Goal: Transaction & Acquisition: Purchase product/service

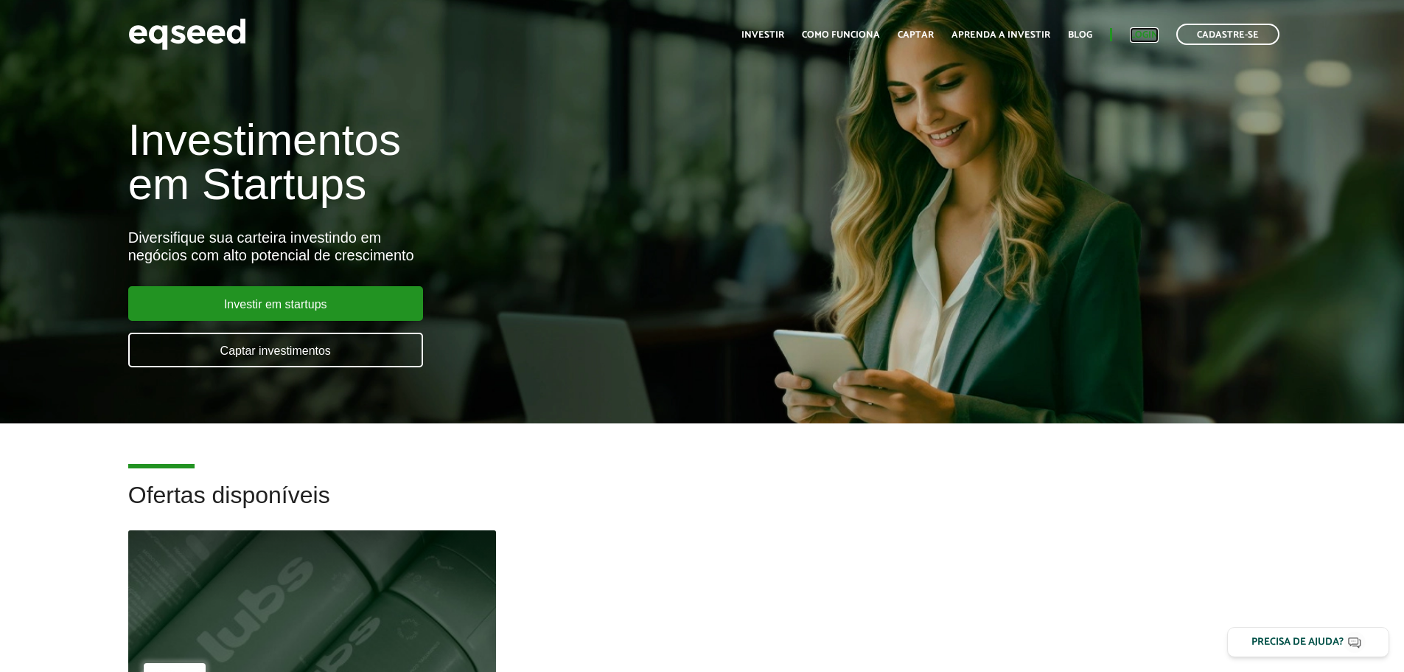
click at [1146, 35] on link "Login" at bounding box center [1144, 35] width 29 height 10
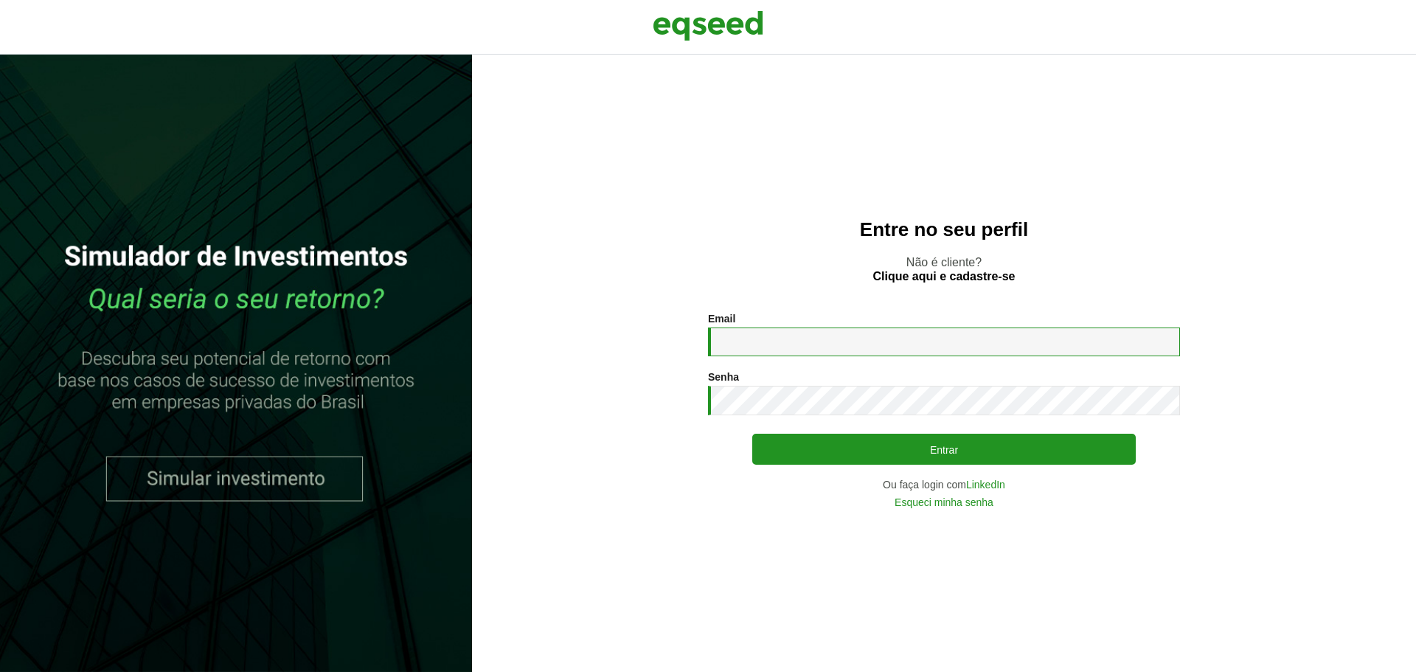
click at [734, 342] on input "Email *" at bounding box center [944, 341] width 472 height 29
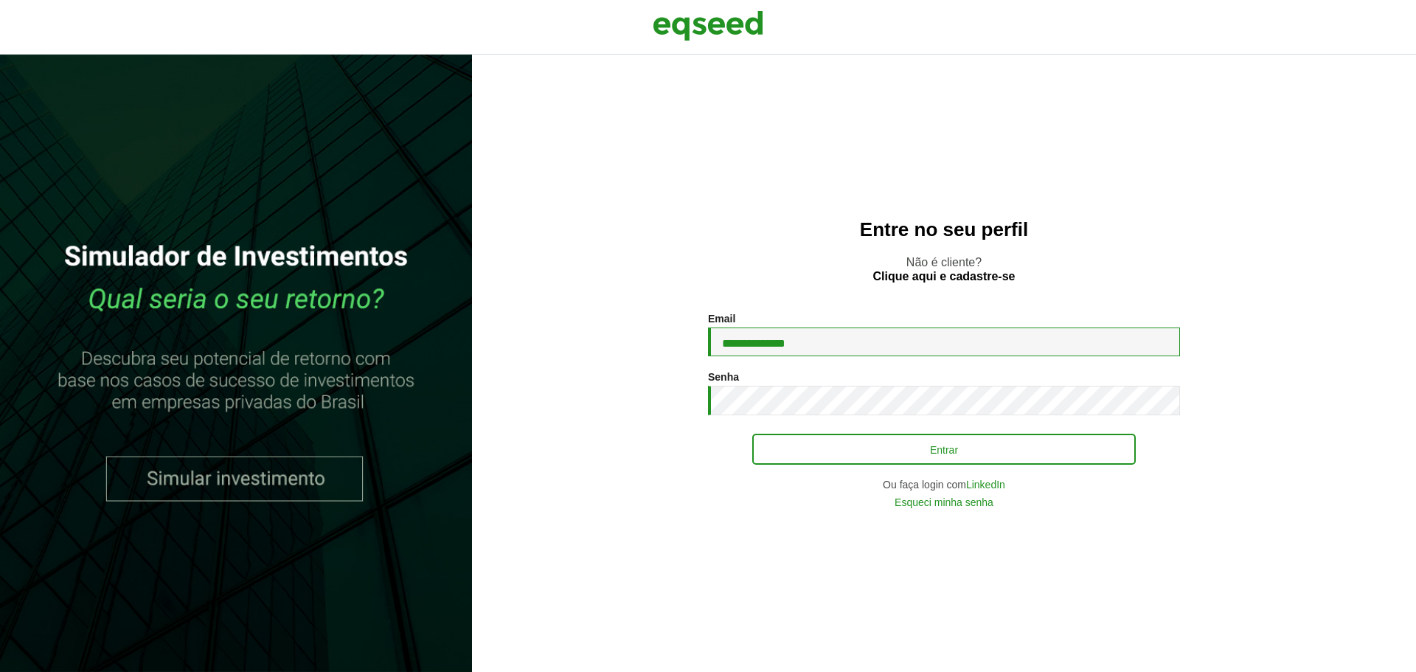
type input "**********"
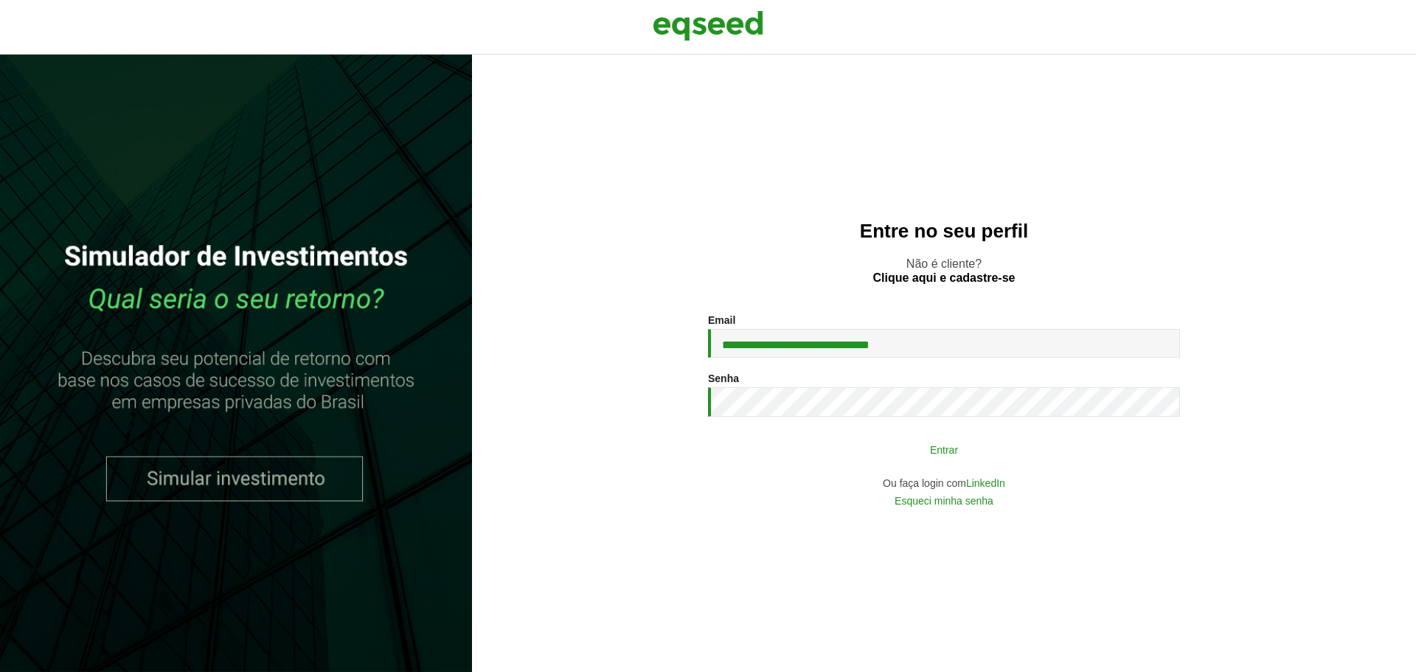
click at [856, 441] on button "Entrar" at bounding box center [943, 449] width 383 height 28
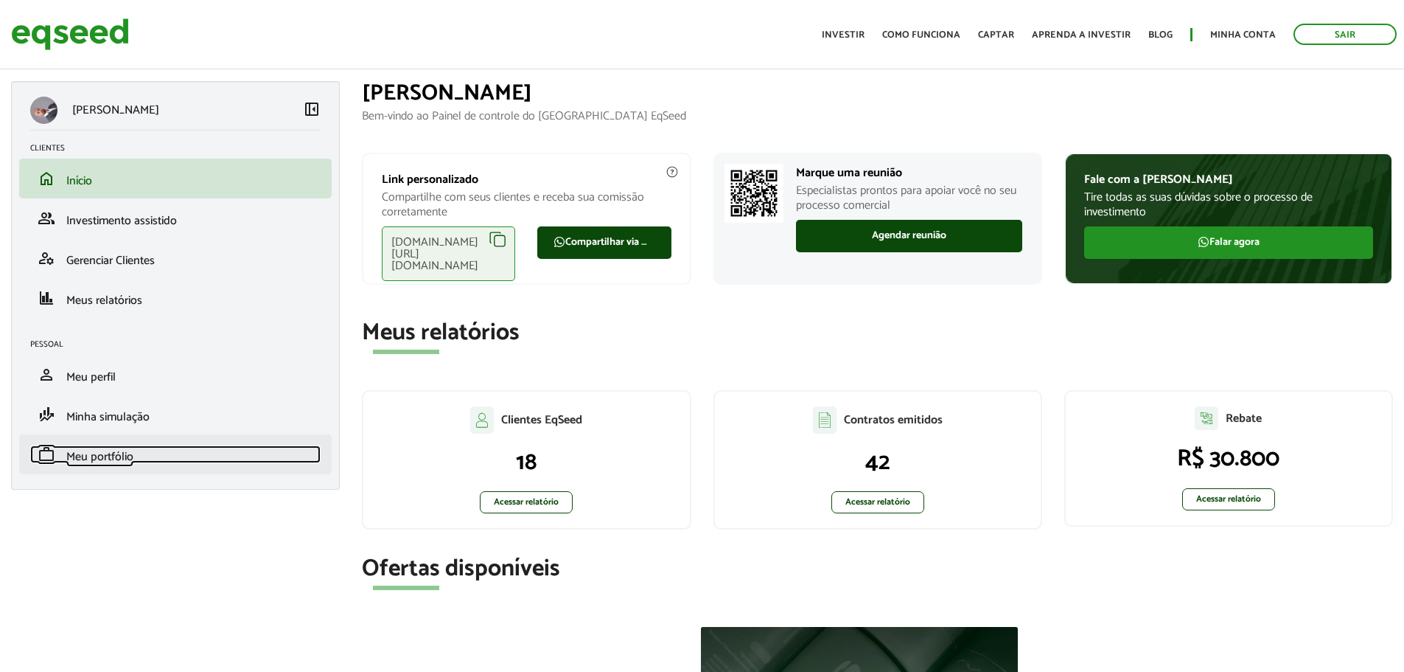
click at [108, 464] on span "Meu portfólio" at bounding box center [99, 457] width 67 height 20
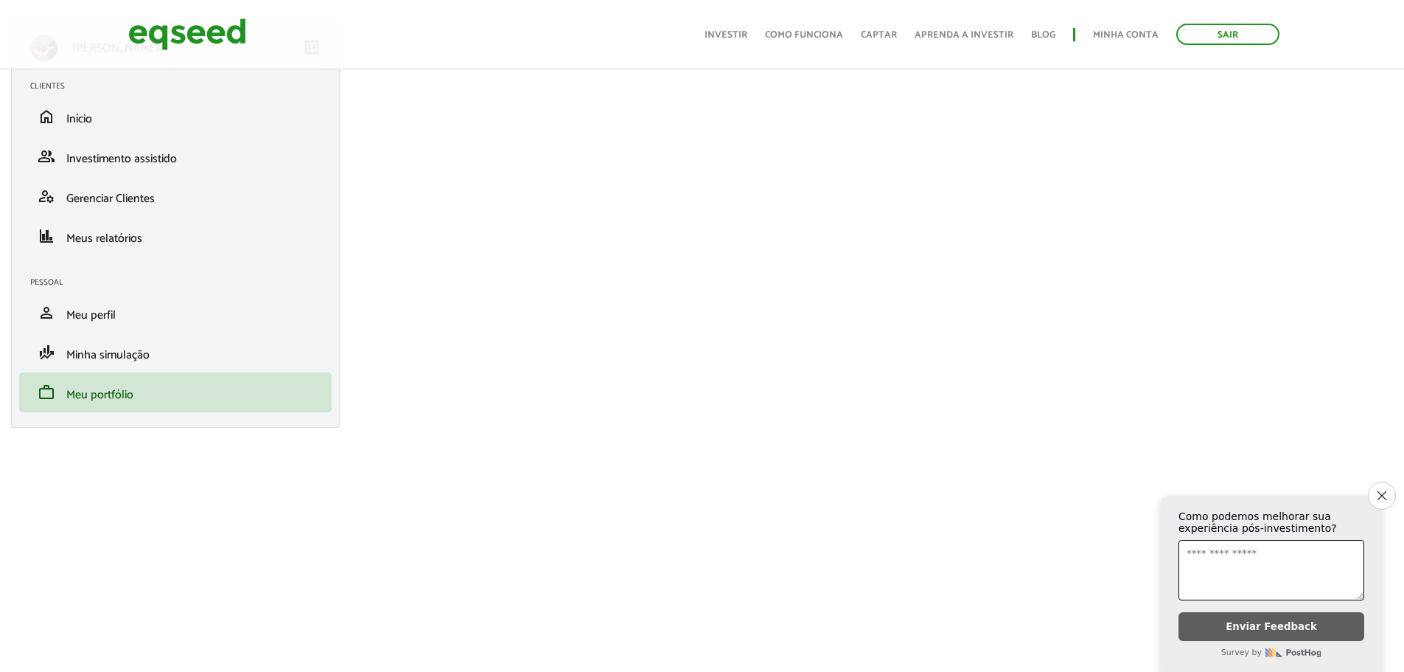
scroll to position [147, 0]
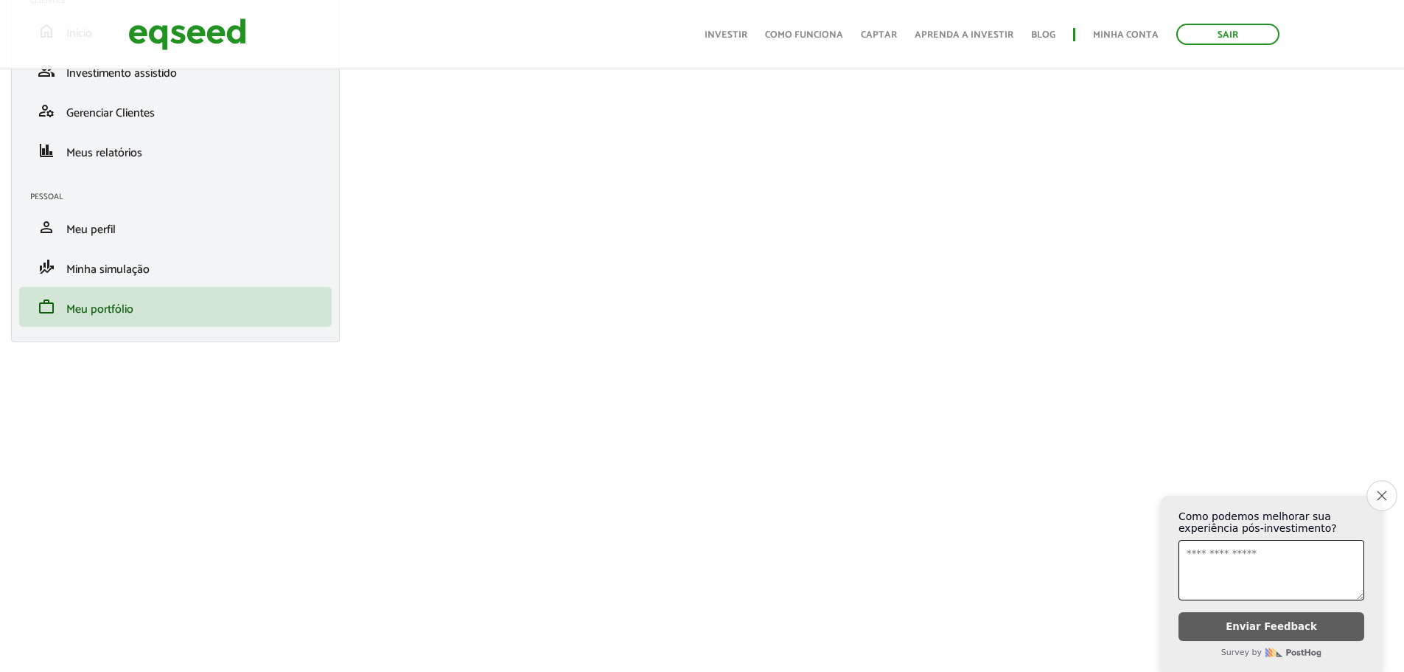
click at [1387, 494] on button "Close survey" at bounding box center [1382, 495] width 31 height 31
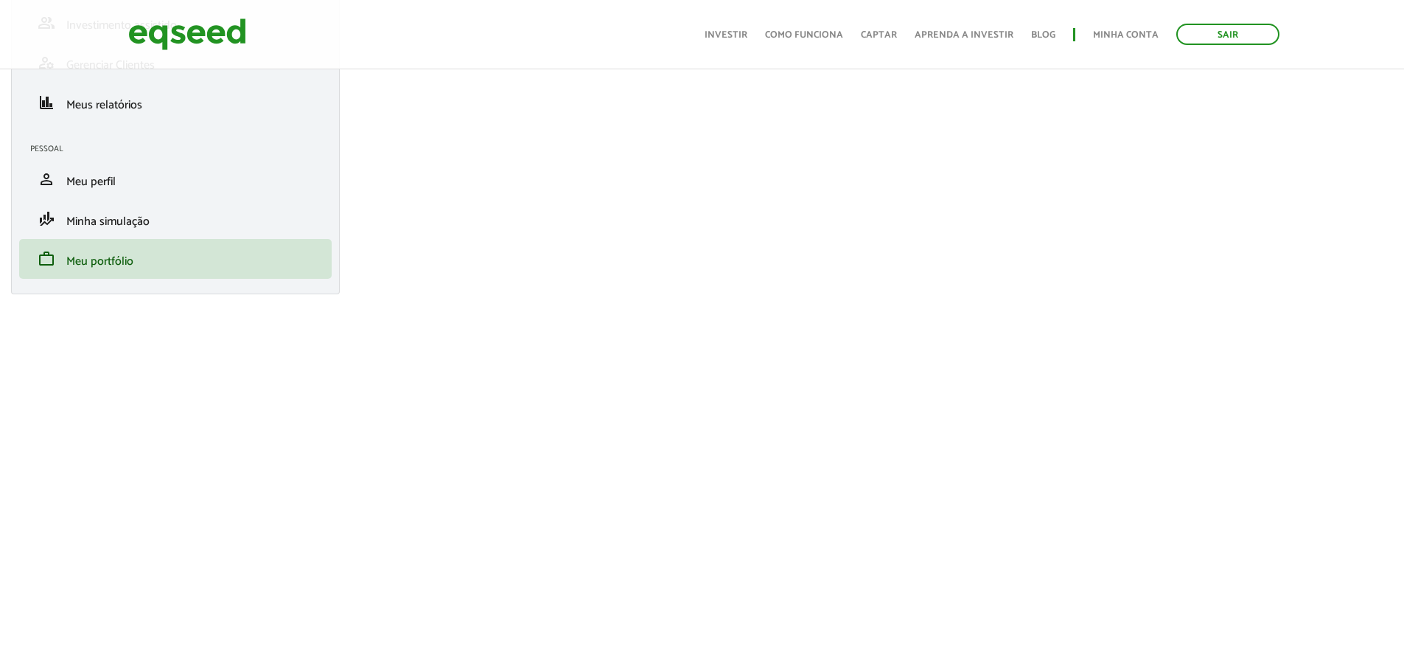
scroll to position [221, 0]
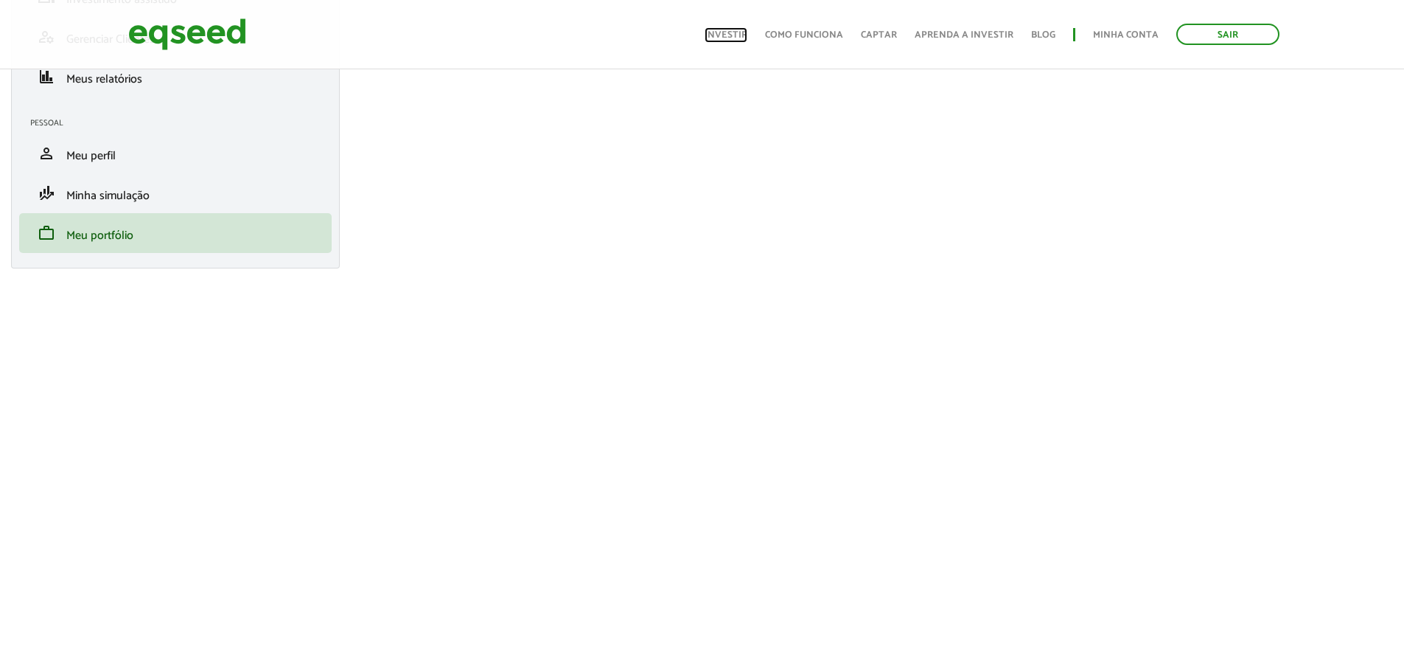
click at [748, 30] on link "Investir" at bounding box center [726, 35] width 43 height 10
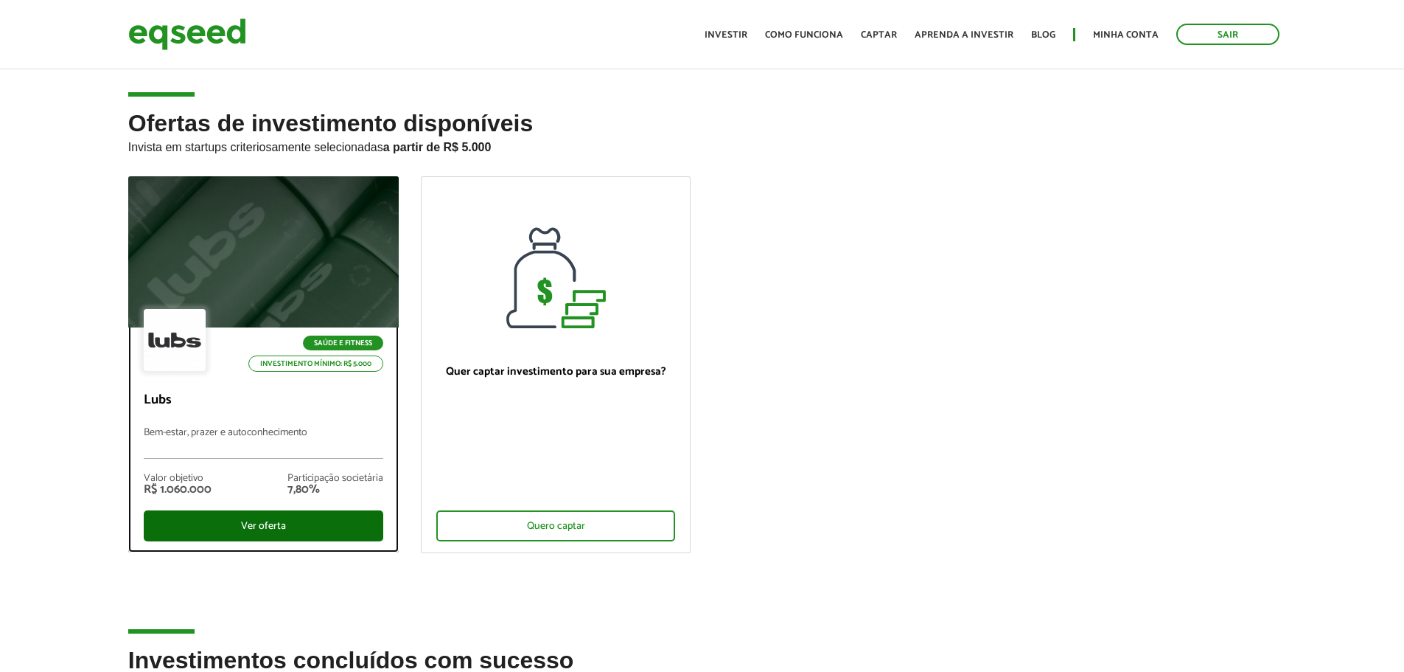
click at [288, 528] on div "Ver oferta" at bounding box center [264, 525] width 240 height 31
